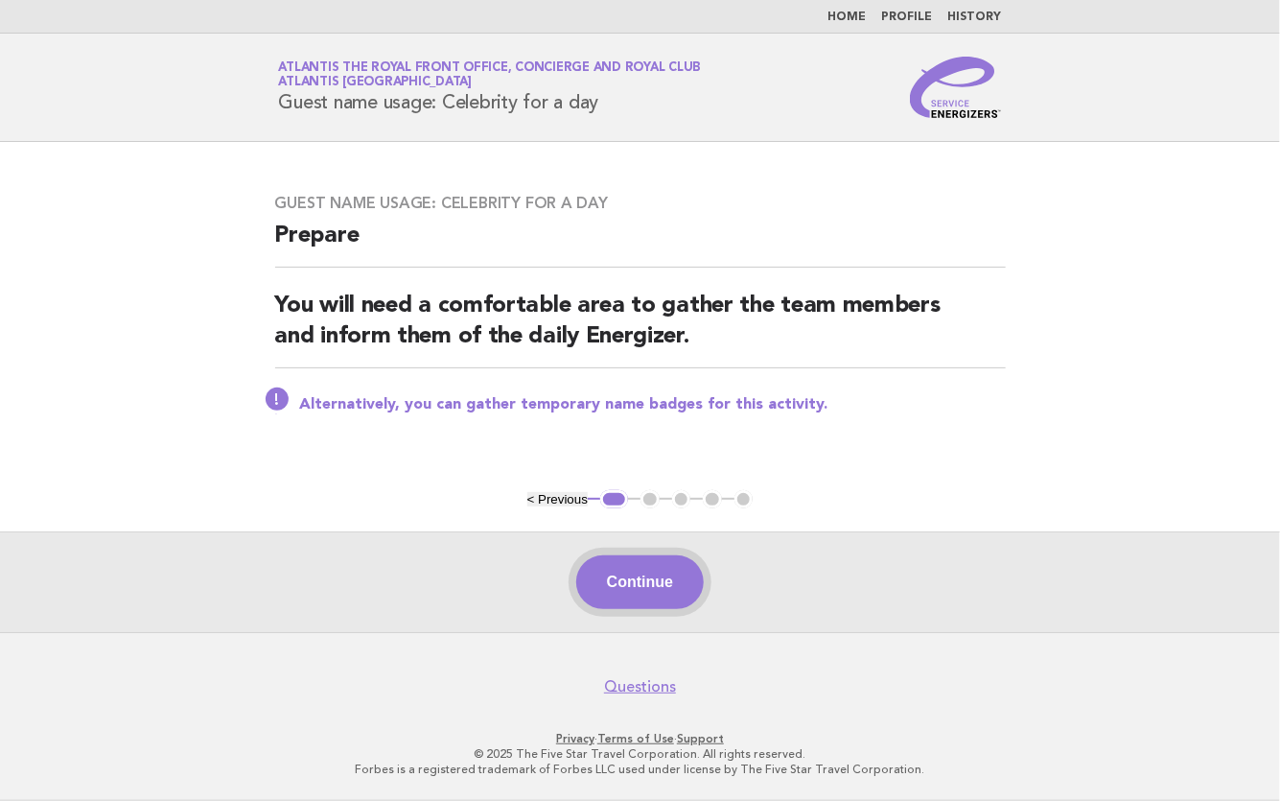
click at [661, 561] on button "Continue" at bounding box center [640, 582] width 128 height 54
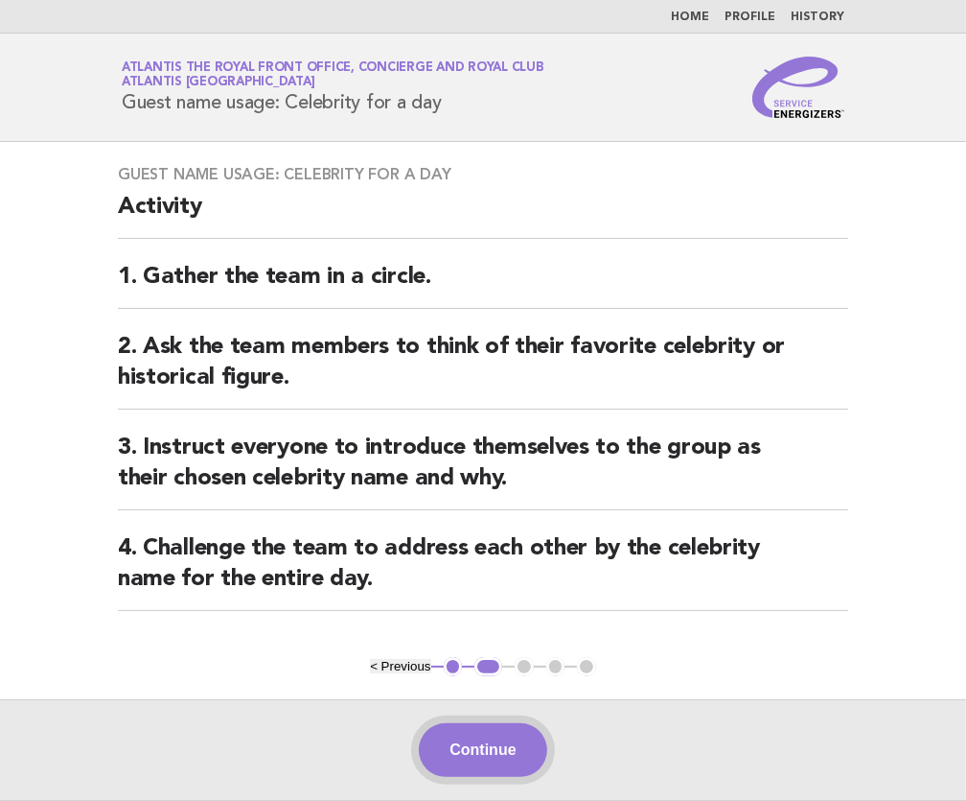
click at [512, 723] on button "Continue" at bounding box center [483, 750] width 128 height 54
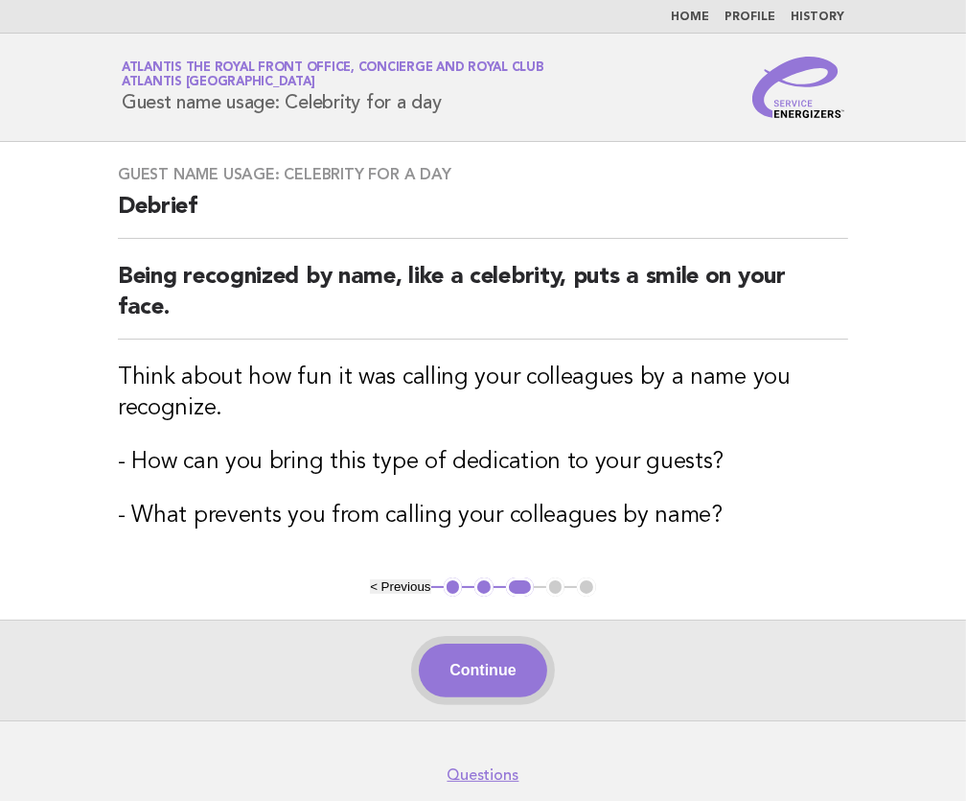
click at [478, 653] on button "Continue" at bounding box center [483, 670] width 128 height 54
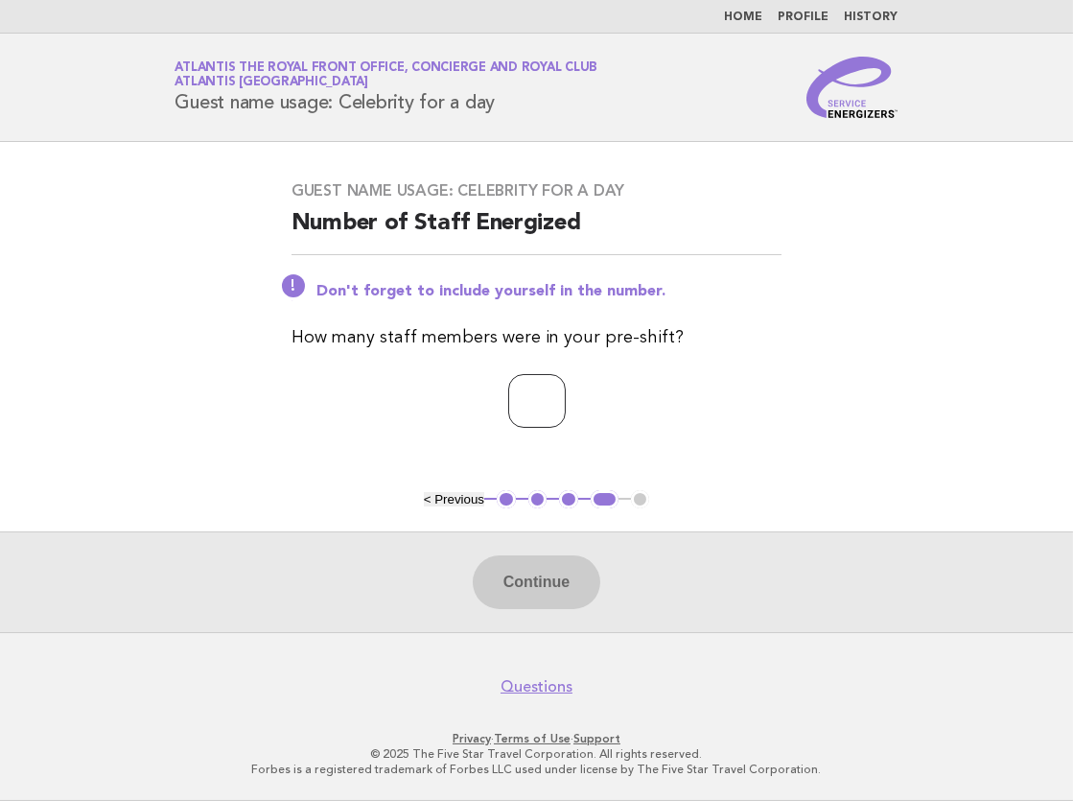
click at [514, 400] on input "number" at bounding box center [537, 401] width 58 height 54
click at [559, 396] on input "number" at bounding box center [537, 401] width 58 height 54
click at [566, 395] on input "*" at bounding box center [537, 401] width 58 height 54
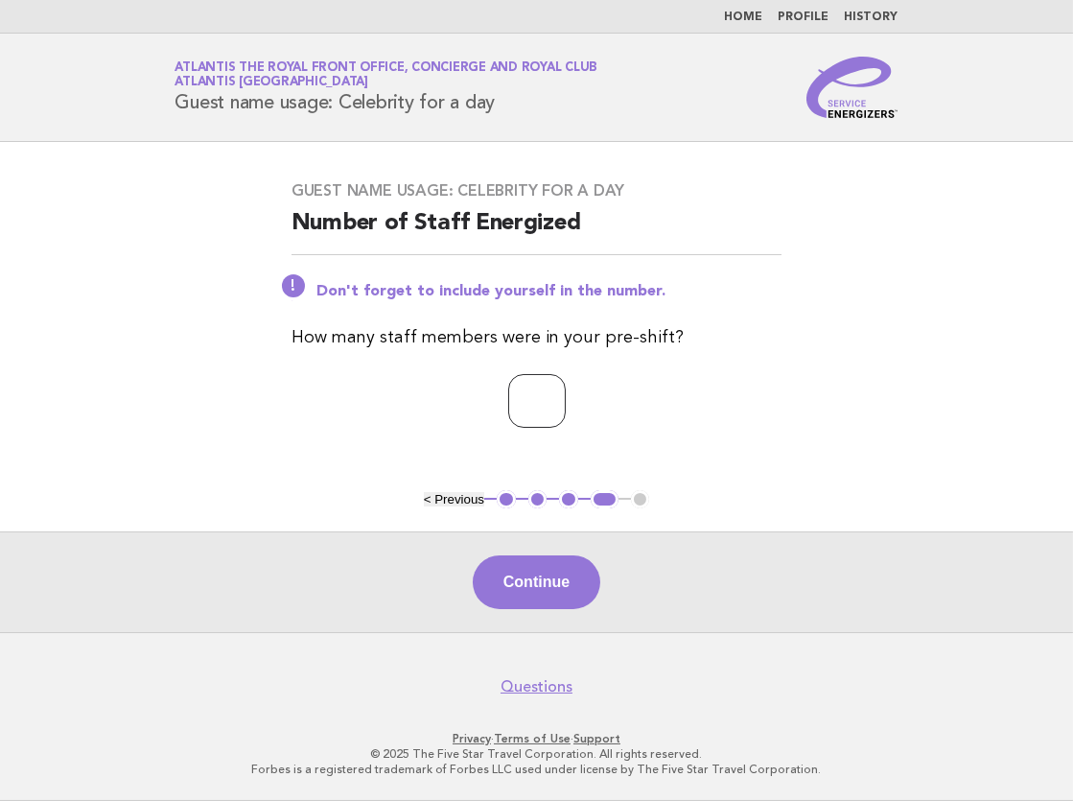
click at [566, 395] on input "*" at bounding box center [537, 401] width 58 height 54
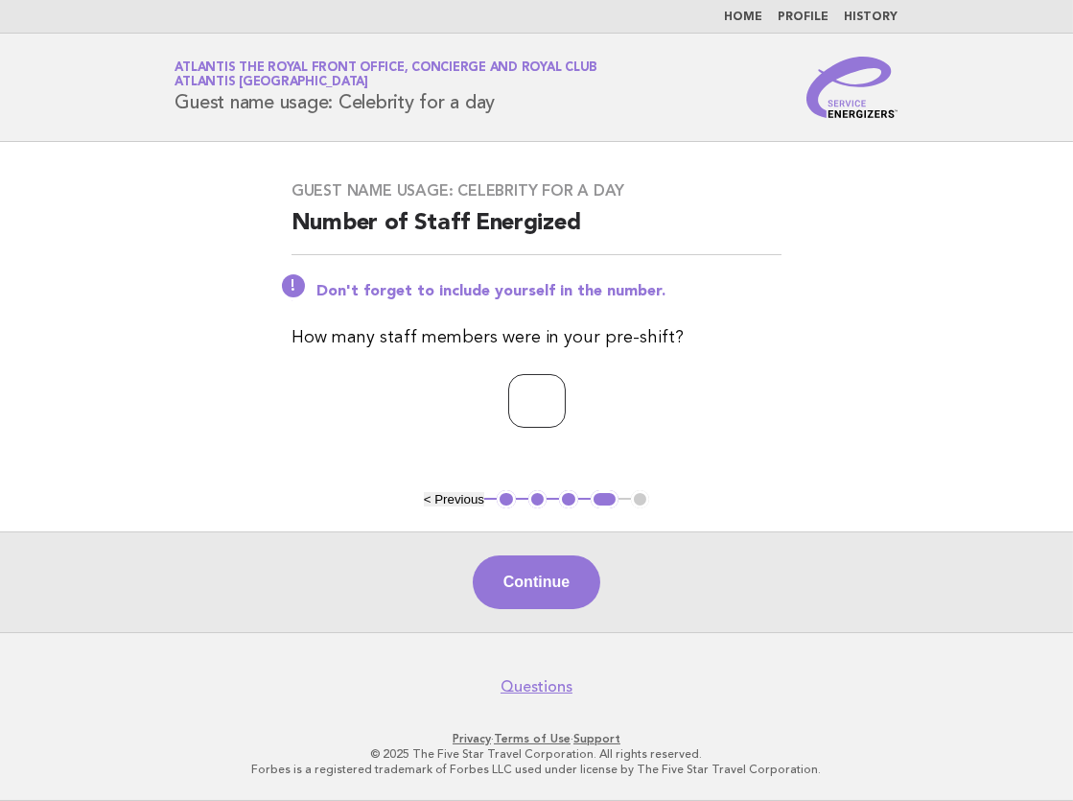
type input "*"
click at [566, 395] on input "*" at bounding box center [537, 401] width 58 height 54
click at [535, 559] on button "Continue" at bounding box center [537, 582] width 128 height 54
